Goal: Contribute content

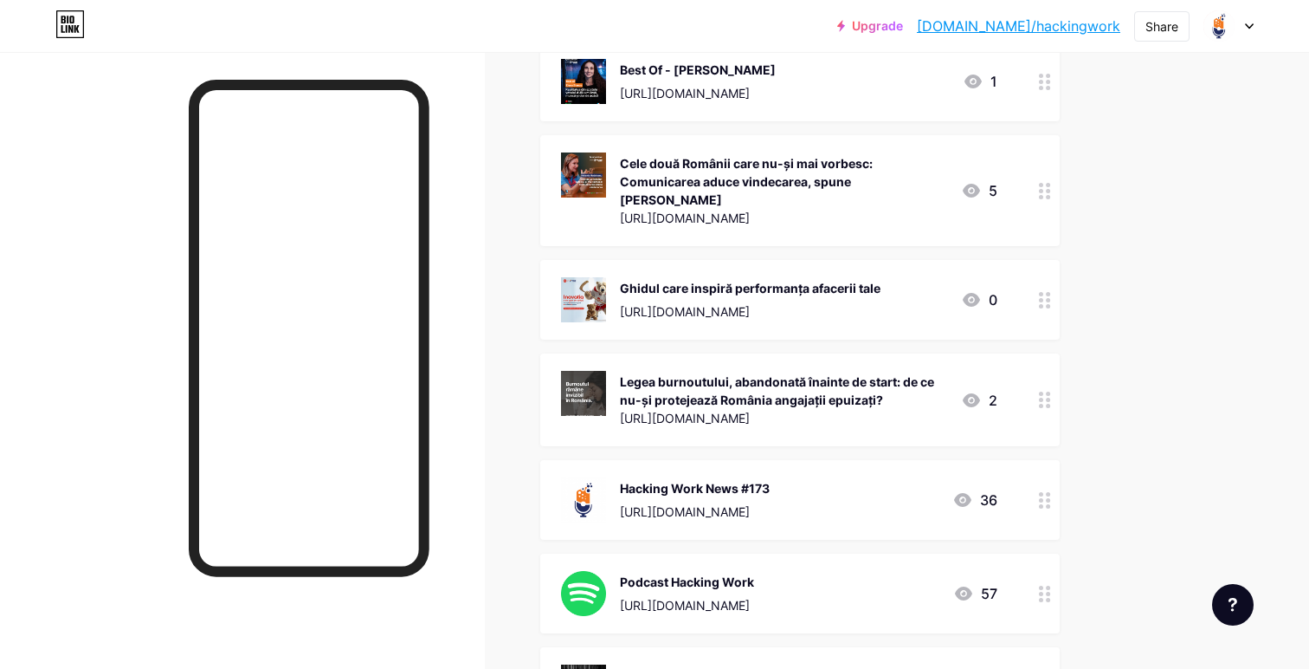
scroll to position [643, 0]
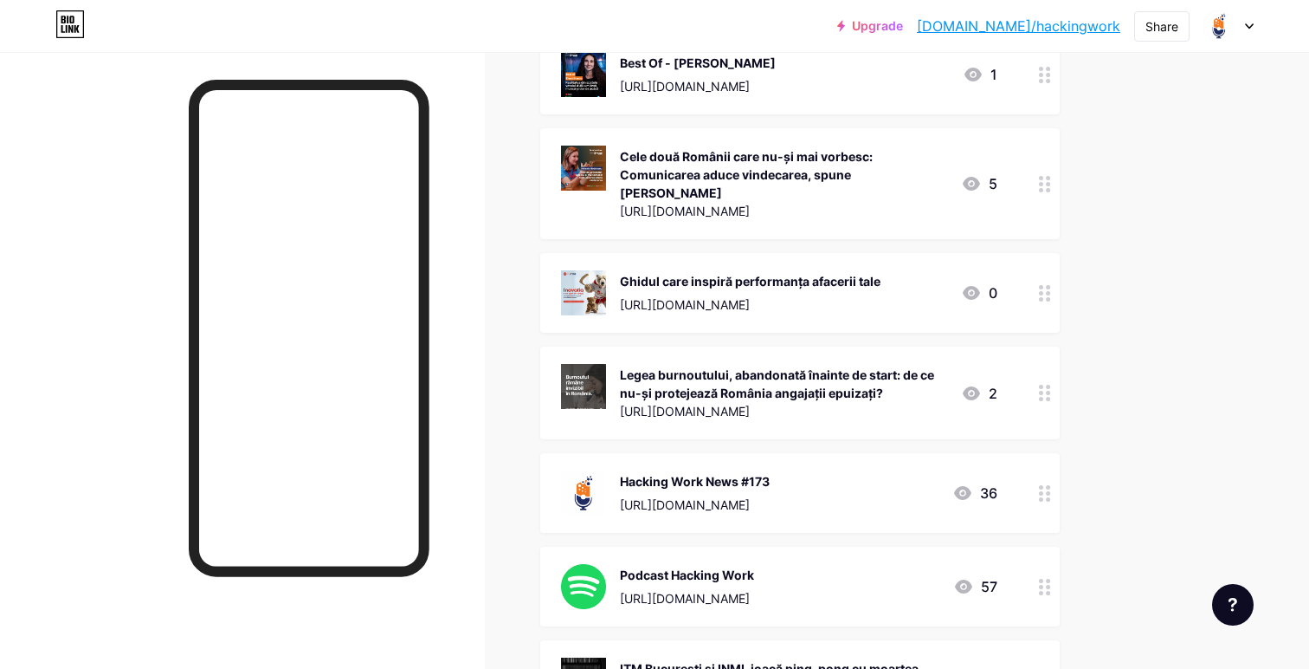
click at [770, 480] on div "Hacking Work News #173" at bounding box center [695, 481] width 150 height 18
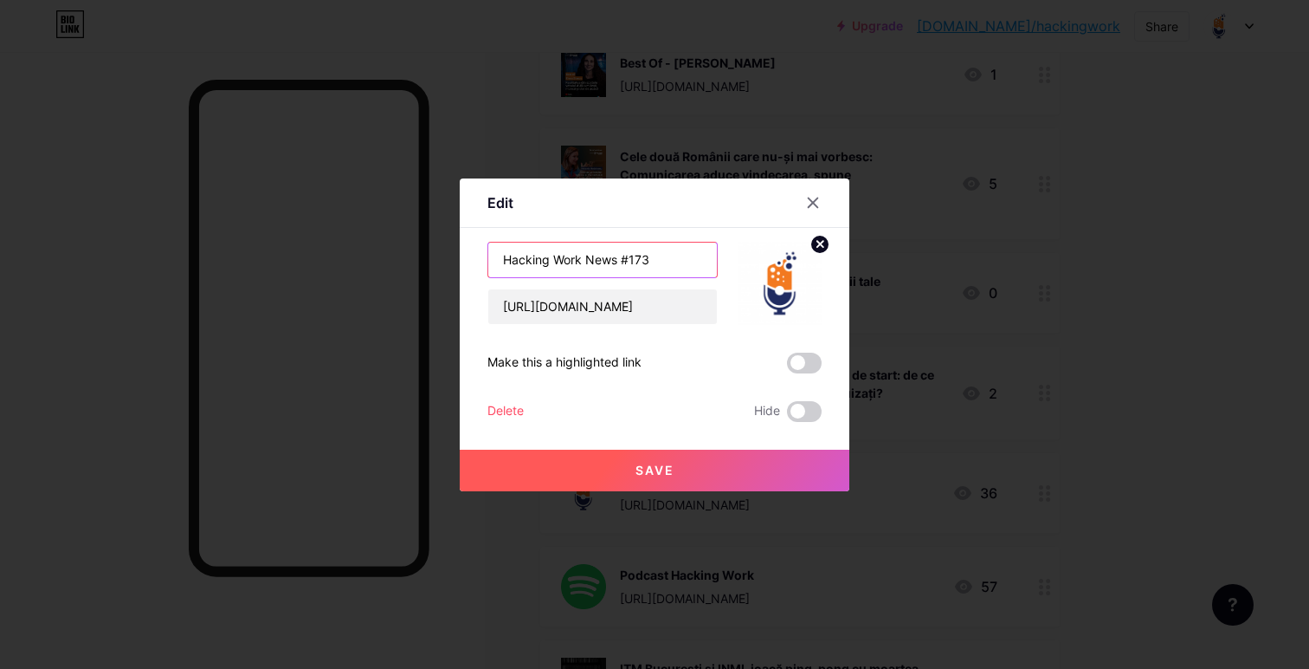
click at [664, 262] on input "Hacking Work News #173" at bounding box center [602, 259] width 229 height 35
type input "Hacking Work News #174"
click at [617, 297] on input "[URL][DOMAIN_NAME]" at bounding box center [602, 306] width 229 height 35
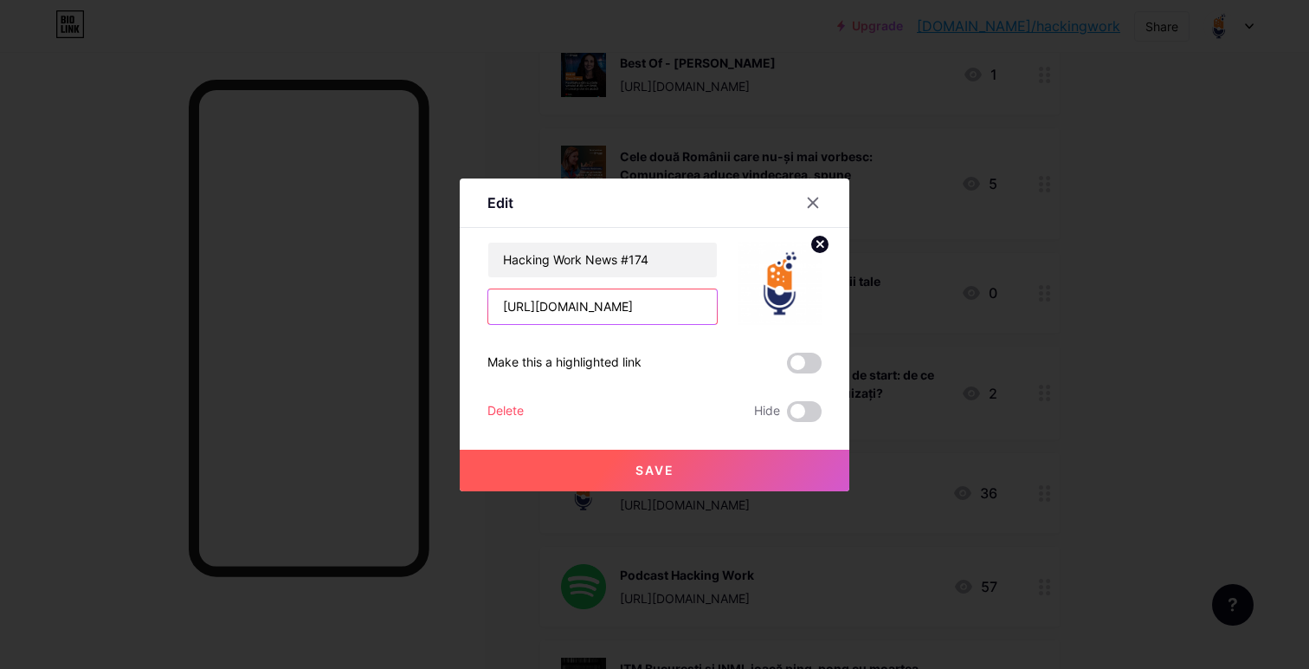
paste input "4-cele-doua-romanii-care-nu-si"
type input "[URL][DOMAIN_NAME]"
click at [606, 475] on button "Save" at bounding box center [655, 470] width 390 height 42
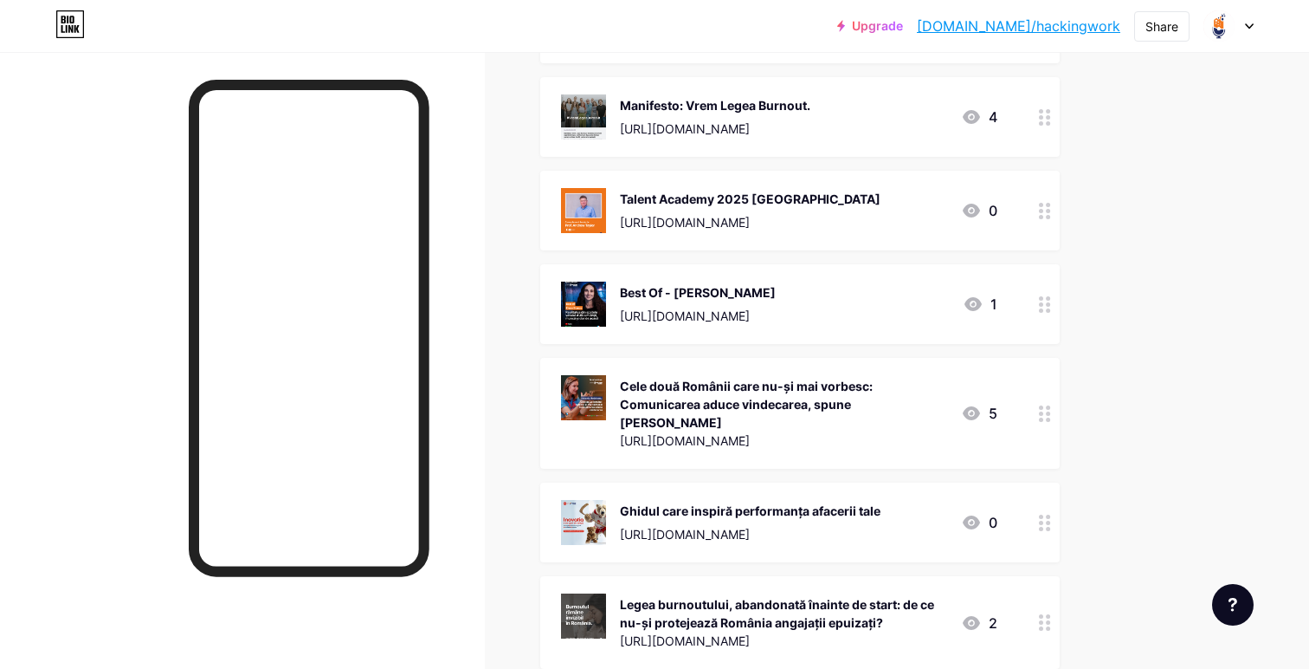
scroll to position [327, 0]
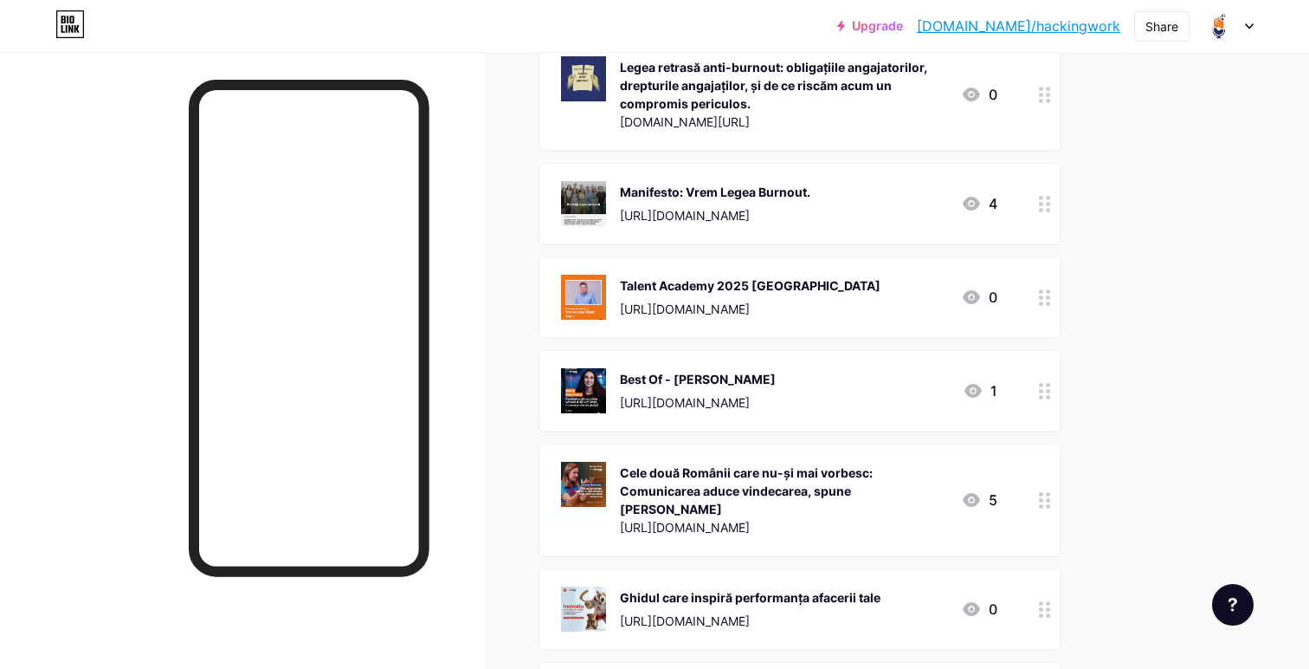
click at [1049, 389] on circle at bounding box center [1048, 391] width 4 height 4
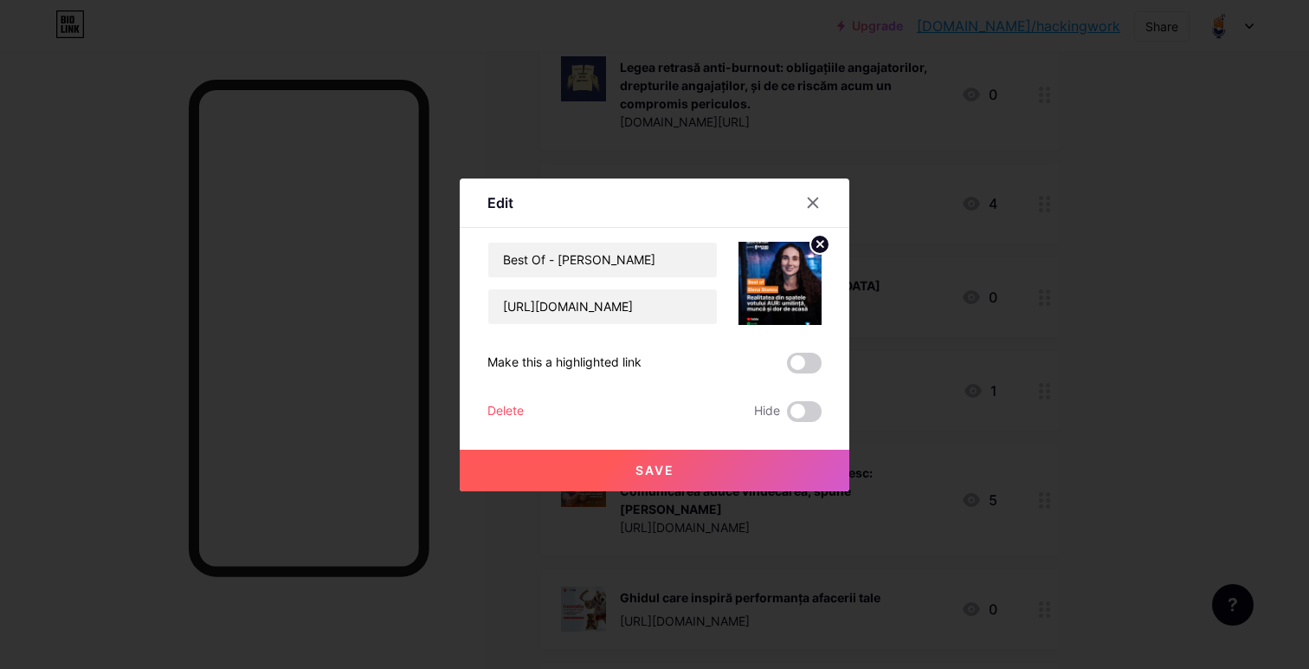
click at [514, 407] on div "Delete" at bounding box center [506, 411] width 36 height 21
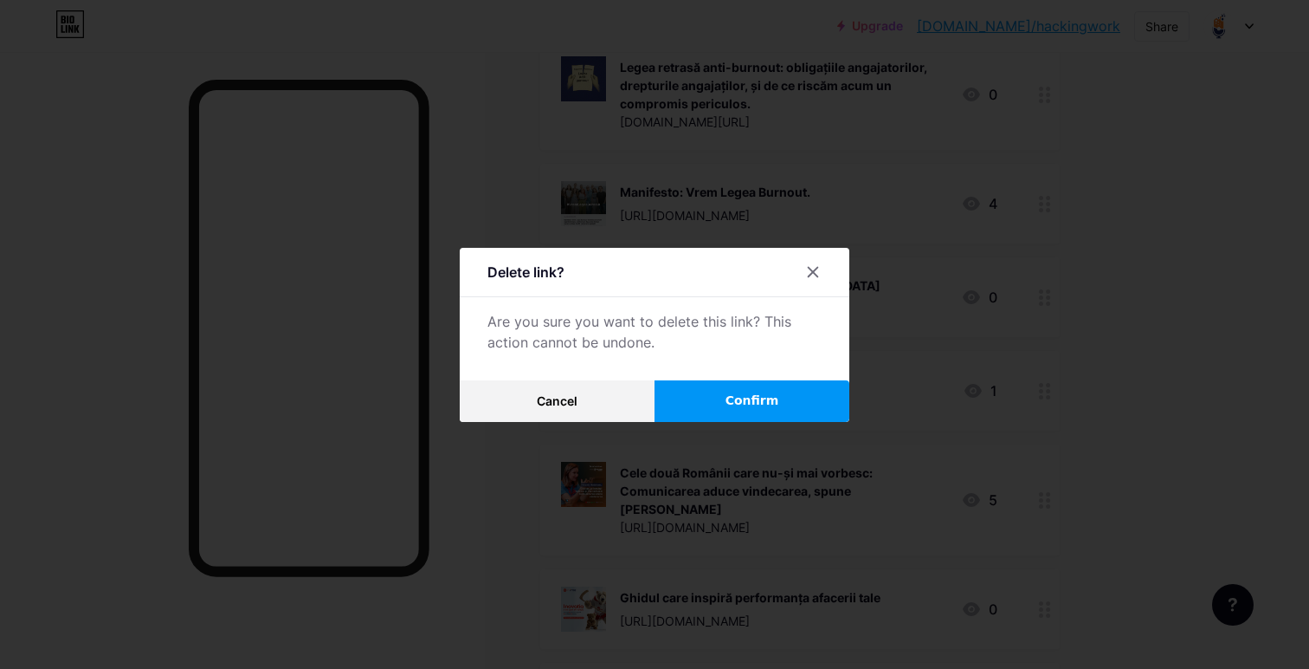
click at [757, 400] on span "Confirm" at bounding box center [753, 400] width 54 height 18
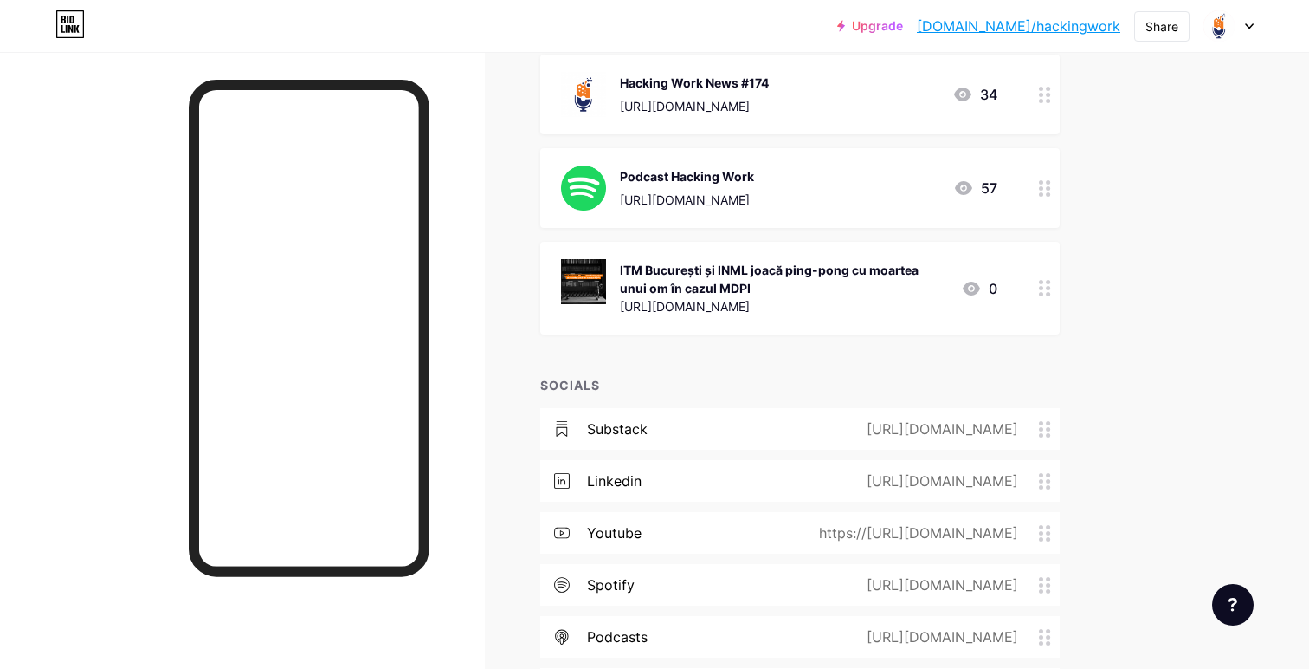
scroll to position [0, 0]
